Goal: Find specific page/section: Find specific page/section

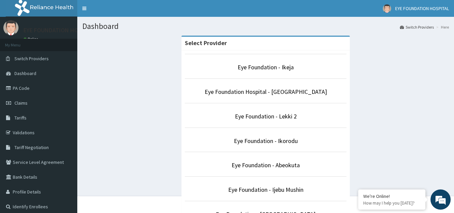
click at [275, 110] on li "Eye Foundation - Lekki 2" at bounding box center [266, 115] width 162 height 25
click at [273, 113] on link "Eye Foundation - Lekki 2" at bounding box center [266, 116] width 62 height 8
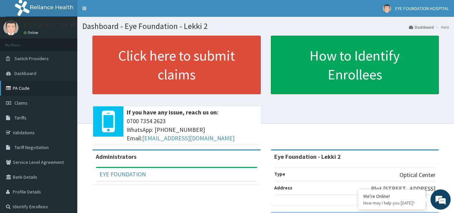
click at [48, 82] on link "PA Code" at bounding box center [38, 88] width 77 height 15
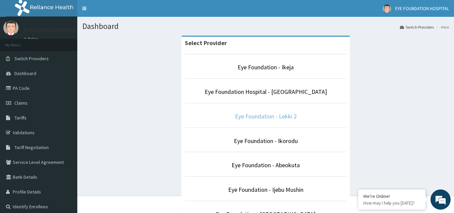
click at [273, 116] on link "Eye Foundation - Lekki 2" at bounding box center [266, 116] width 62 height 8
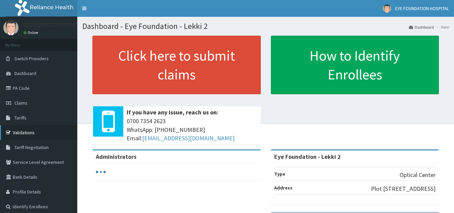
click at [52, 137] on link "Validations" at bounding box center [38, 132] width 77 height 15
